Goal: Find specific page/section: Find specific page/section

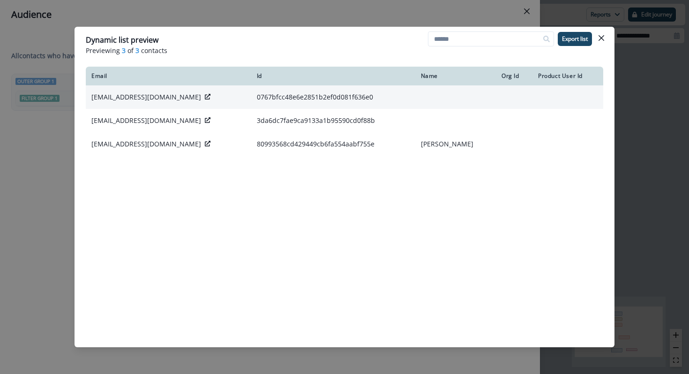
click at [205, 94] on div at bounding box center [208, 96] width 6 height 9
click at [205, 97] on icon at bounding box center [208, 97] width 6 height 6
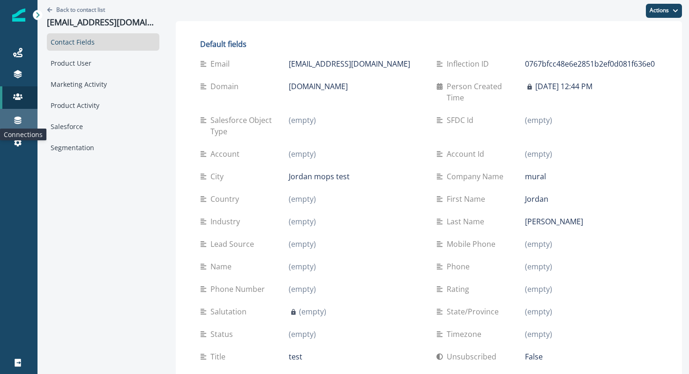
click at [17, 121] on icon at bounding box center [18, 121] width 7 height 8
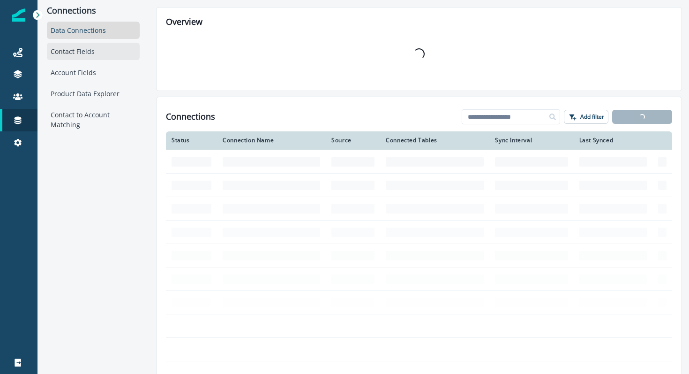
click at [81, 55] on div "Contact Fields" at bounding box center [93, 51] width 93 height 17
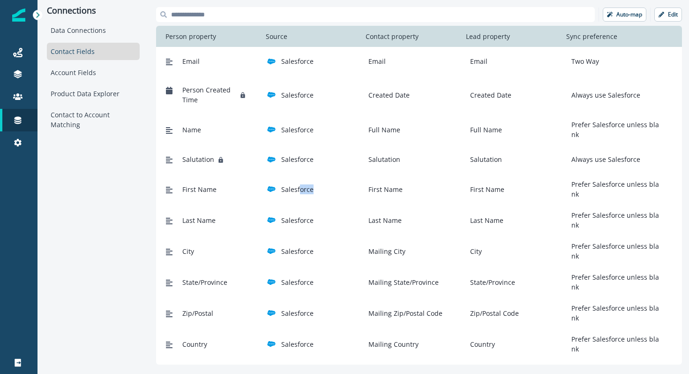
drag, startPoint x: 298, startPoint y: 187, endPoint x: 301, endPoint y: 196, distance: 9.5
click at [301, 196] on div "First Name Salesforce First Name First Name Prefer Salesforce unless blank" at bounding box center [412, 189] width 500 height 20
drag, startPoint x: 302, startPoint y: 254, endPoint x: 376, endPoint y: 256, distance: 74.1
click at [376, 257] on div "City Salesforce Mailing City City Prefer Salesforce unless blank" at bounding box center [412, 251] width 500 height 20
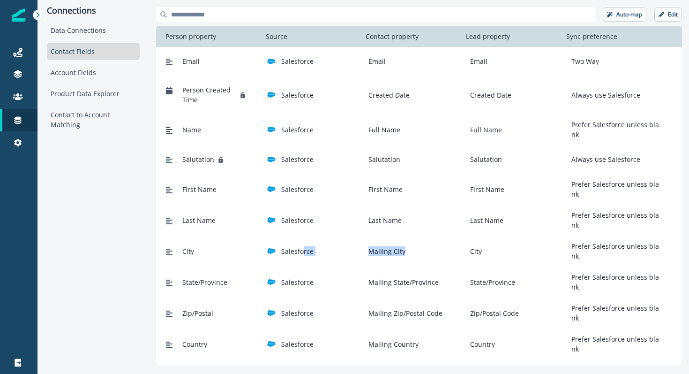
click at [376, 256] on div "City Salesforce Mailing City City Prefer Salesforce unless blank" at bounding box center [412, 251] width 500 height 20
click at [377, 257] on div "City Salesforce Mailing City City Prefer Salesforce unless blank" at bounding box center [412, 251] width 500 height 20
